Goal: Information Seeking & Learning: Learn about a topic

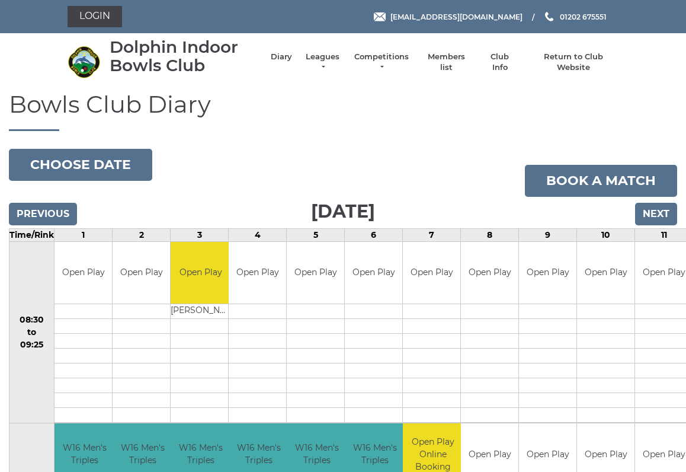
scroll to position [2, 0]
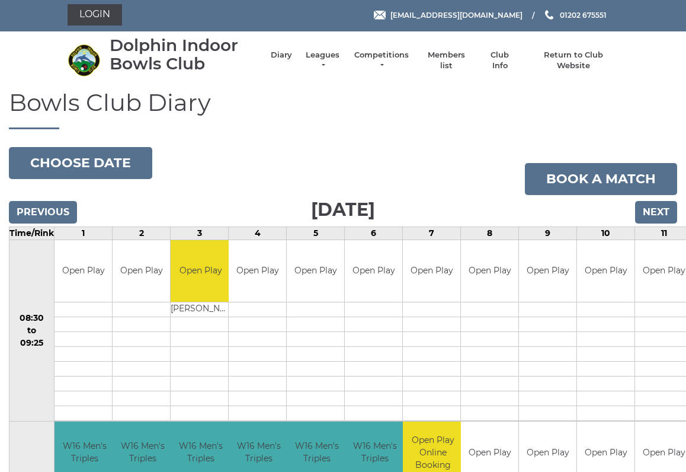
click at [377, 63] on link "Competitions" at bounding box center [381, 60] width 57 height 21
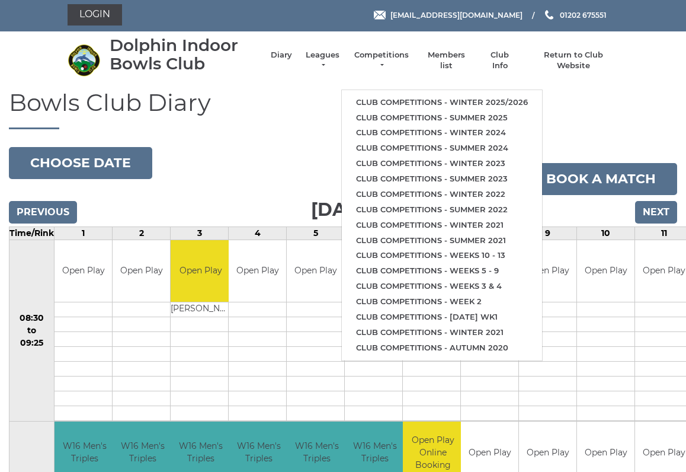
click at [440, 99] on link "Club competitions - Winter 2025/2026" at bounding box center [442, 102] width 200 height 15
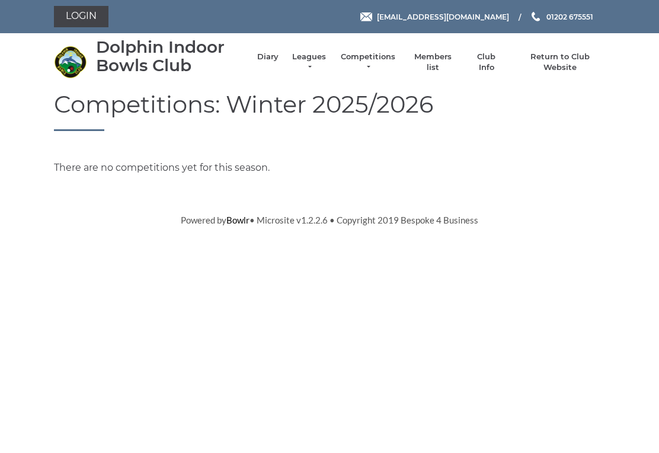
click at [319, 63] on link "Leagues" at bounding box center [308, 62] width 37 height 21
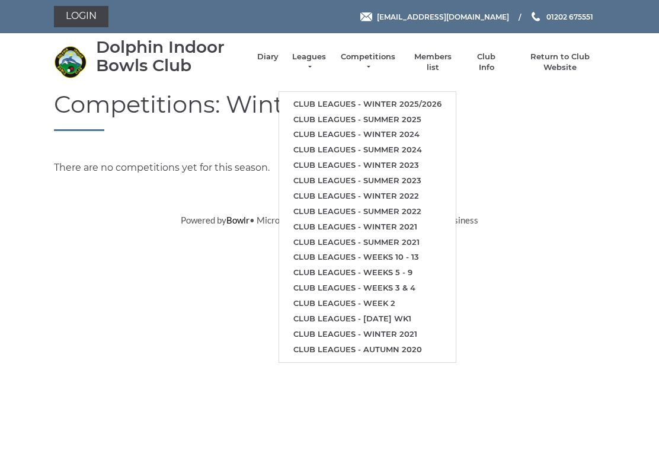
click at [404, 101] on link "Club leagues - Winter 2025/2026" at bounding box center [367, 104] width 177 height 15
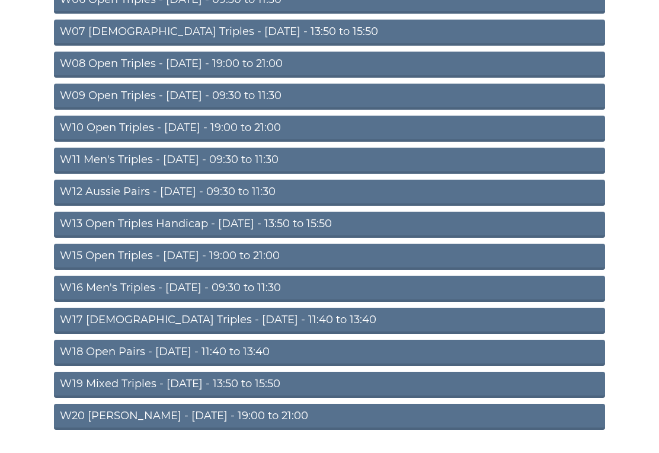
scroll to position [312, 0]
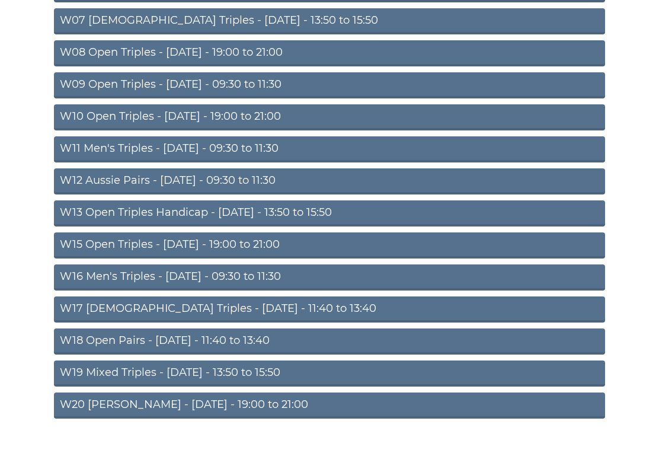
click at [252, 249] on link "W15 Open Triples - Thursday - 19:00 to 21:00" at bounding box center [329, 245] width 551 height 26
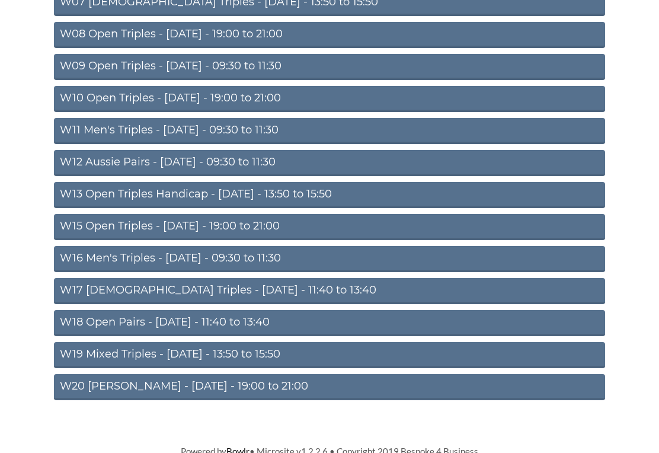
scroll to position [334, 0]
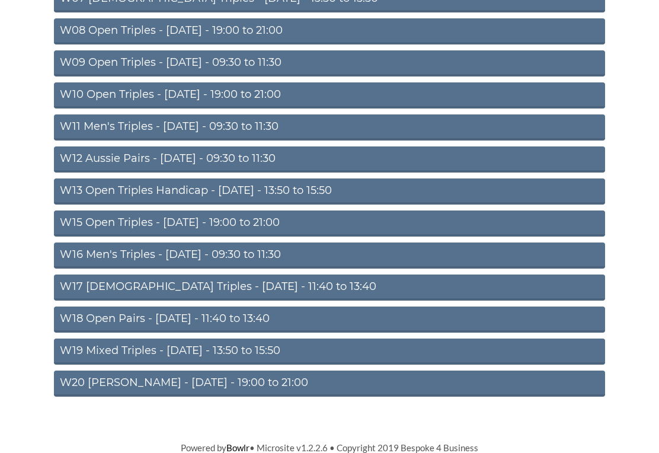
click at [122, 382] on link "W20 [PERSON_NAME] - [DATE] - 19:00 to 21:00" at bounding box center [329, 383] width 551 height 26
